Goal: Task Accomplishment & Management: Complete application form

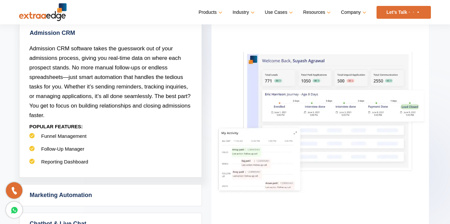
scroll to position [322, 0]
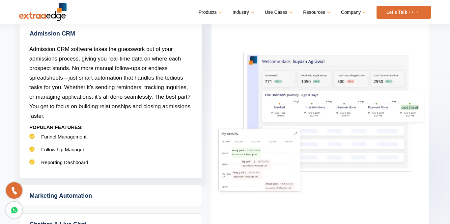
click at [309, 115] on img at bounding box center [319, 125] width 217 height 218
click at [265, 127] on img at bounding box center [319, 125] width 217 height 218
click at [266, 155] on img at bounding box center [319, 125] width 217 height 218
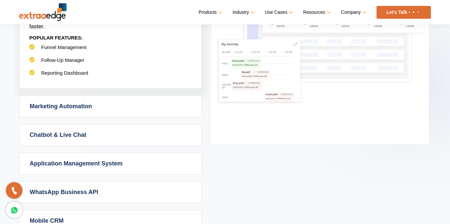
scroll to position [467, 0]
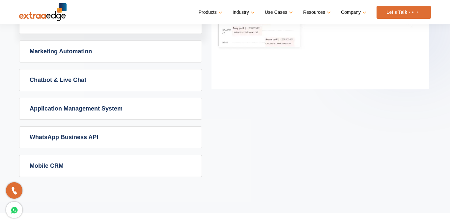
click at [145, 116] on link "Application Management System" at bounding box center [110, 108] width 182 height 21
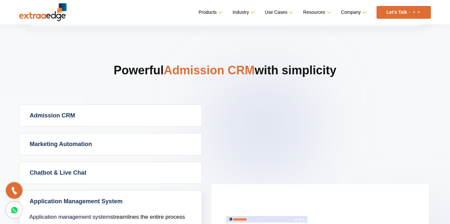
scroll to position [239, 0]
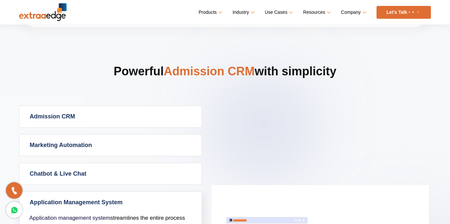
click at [17, 212] on icon at bounding box center [15, 210] width 8 height 10
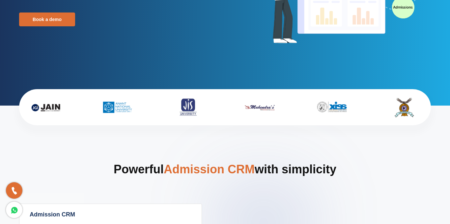
scroll to position [0, 0]
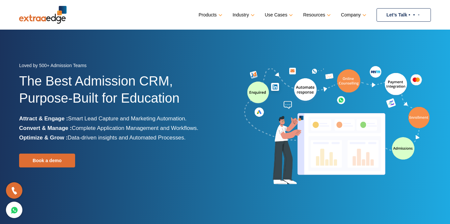
click at [393, 11] on link "Let’s Talk" at bounding box center [403, 14] width 54 height 13
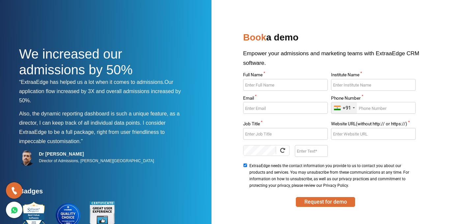
click at [296, 86] on input "Full Name *" at bounding box center [285, 85] width 84 height 12
type input "Varun"
type input "[PERSON_NAME] Educational Institutions"
type input "V"
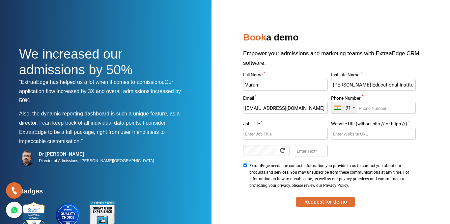
type input "[EMAIL_ADDRESS][DOMAIN_NAME]"
type input "7892920189"
type input "Senior Manager Marketing & Admissions"
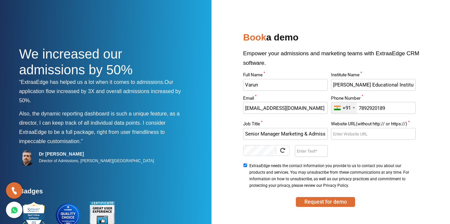
type input "v"
paste input "[URL][DOMAIN_NAME]"
type input "[URL][DOMAIN_NAME]"
click at [310, 149] on input "Enter Text" at bounding box center [311, 151] width 33 height 12
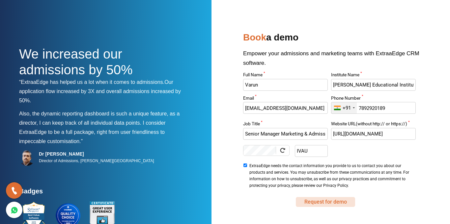
click at [345, 204] on button "Request for demo" at bounding box center [325, 202] width 59 height 10
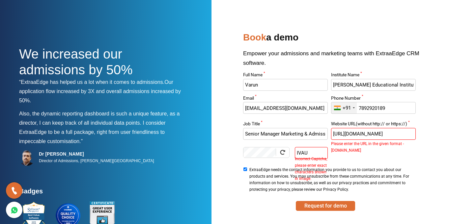
click at [396, 155] on div "Full Name * Varun Institute Name * [PERSON_NAME] Educational Institutions Email…" at bounding box center [329, 133] width 176 height 121
click at [323, 153] on input "IVAU" at bounding box center [311, 153] width 33 height 12
drag, startPoint x: 293, startPoint y: 153, endPoint x: 284, endPoint y: 156, distance: 9.5
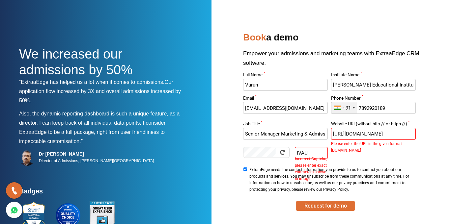
click at [288, 155] on div "IVAU Incorrect Captcha, please enter exact characters shown in image." at bounding box center [285, 154] width 84 height 14
click at [283, 156] on div at bounding box center [282, 152] width 13 height 13
click at [318, 152] on input "IVAU" at bounding box center [311, 153] width 33 height 12
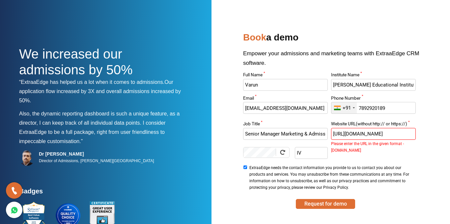
type input "I"
type input "DX4P"
click at [338, 204] on button "Request for demo" at bounding box center [325, 204] width 59 height 10
drag, startPoint x: 349, startPoint y: 134, endPoint x: 292, endPoint y: 132, distance: 57.6
click at [293, 133] on div "Full Name * Varun Institute Name * [PERSON_NAME] Educational Institutions Email…" at bounding box center [329, 132] width 176 height 119
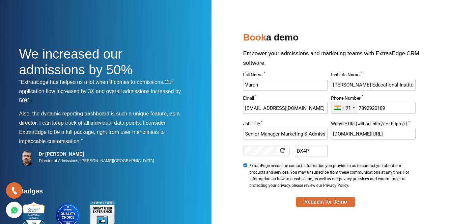
click at [392, 134] on input "[DOMAIN_NAME][URL]" at bounding box center [373, 134] width 84 height 12
type input "[DOMAIN_NAME]"
click at [322, 206] on button "Request for demo" at bounding box center [325, 202] width 59 height 10
